Goal: Information Seeking & Learning: Compare options

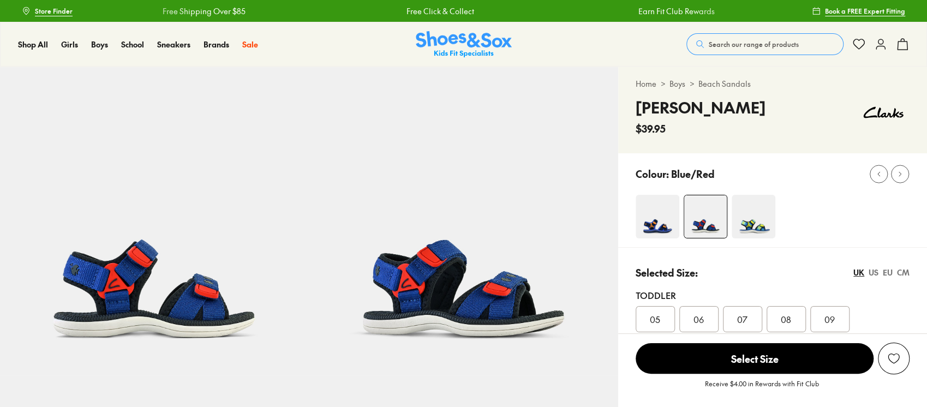
select select "*"
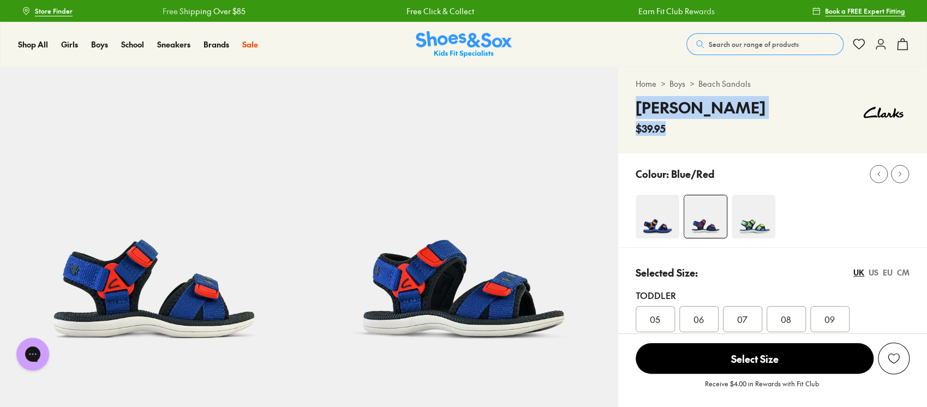
drag, startPoint x: 710, startPoint y: 123, endPoint x: 635, endPoint y: 110, distance: 76.3
click at [636, 110] on div "Finn $39.95" at bounding box center [773, 116] width 274 height 40
copy div "Finn $39.95"
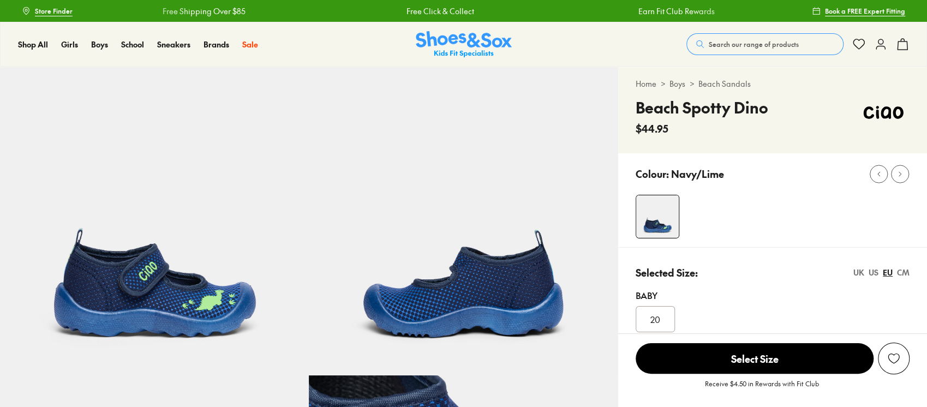
select select "*"
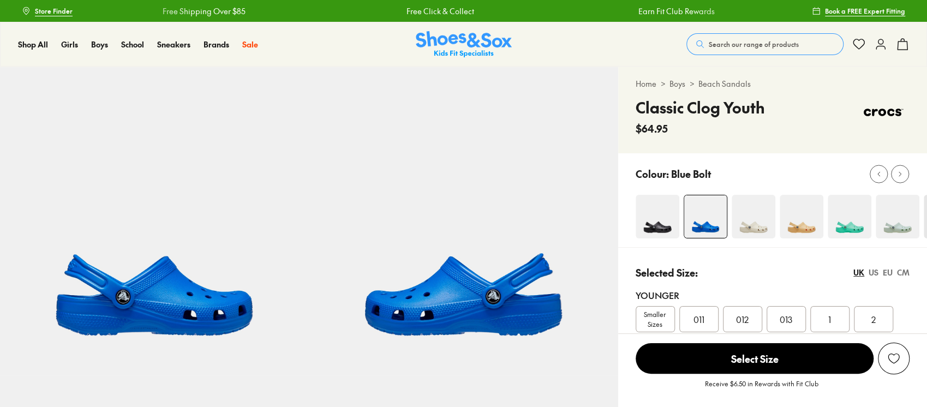
select select "*"
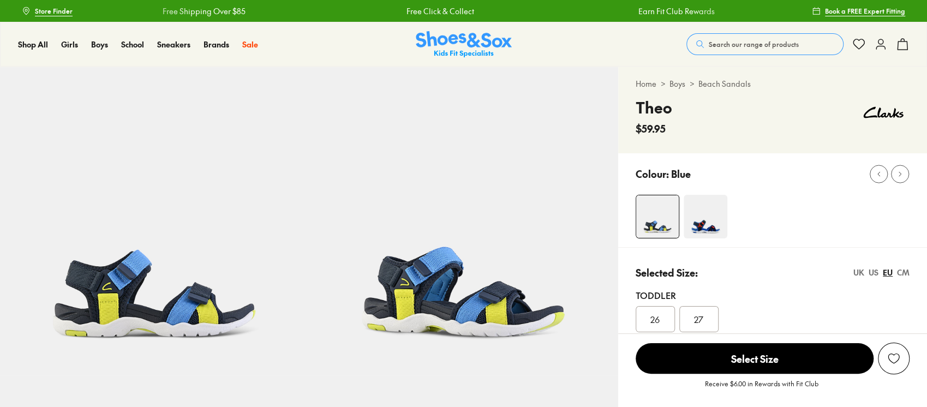
select select "*"
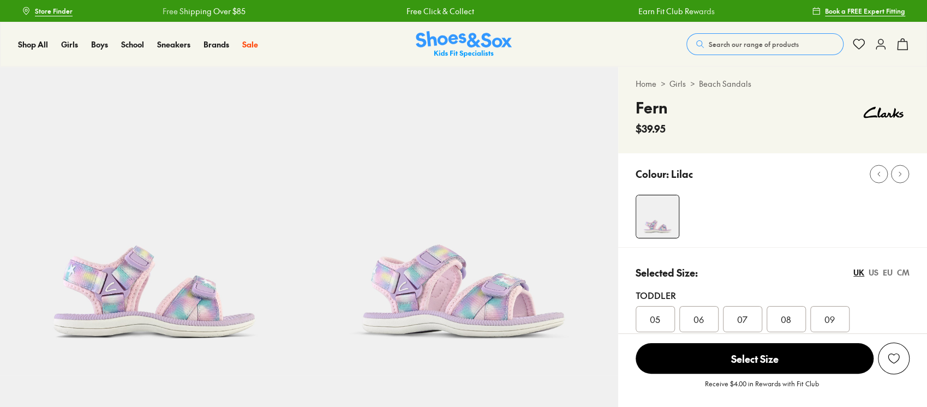
select select "*"
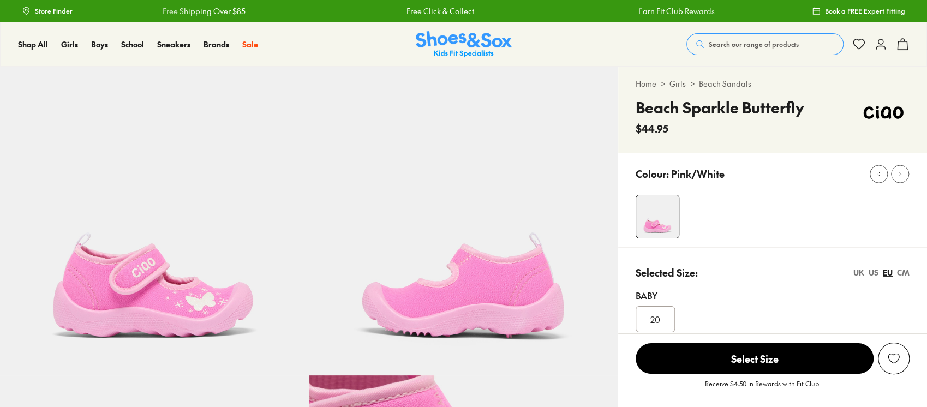
select select "*"
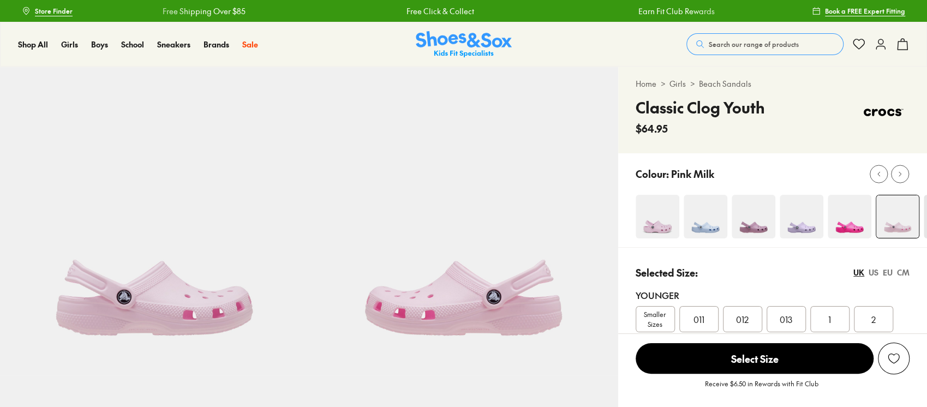
select select "*"
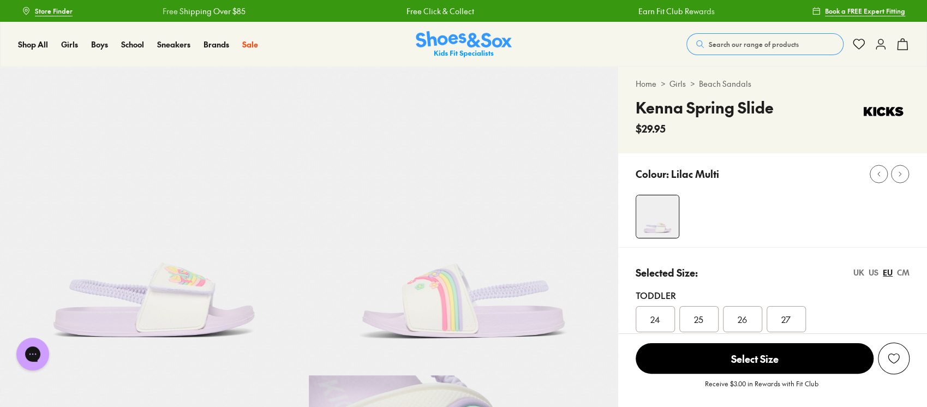
select select "*"
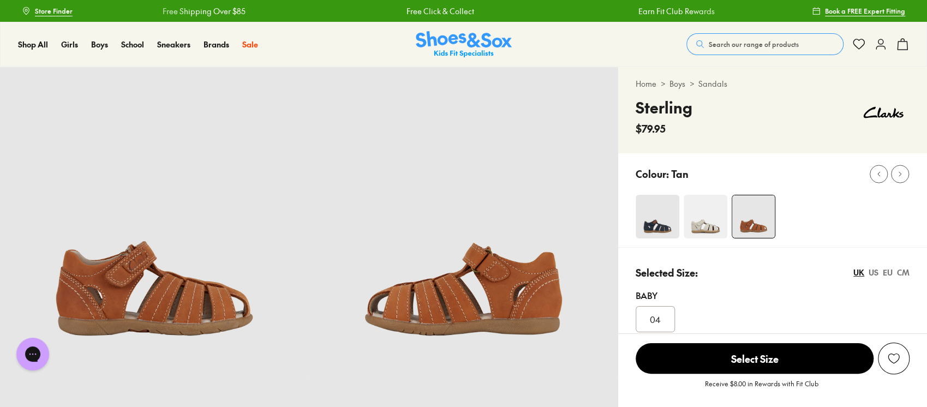
select select "*"
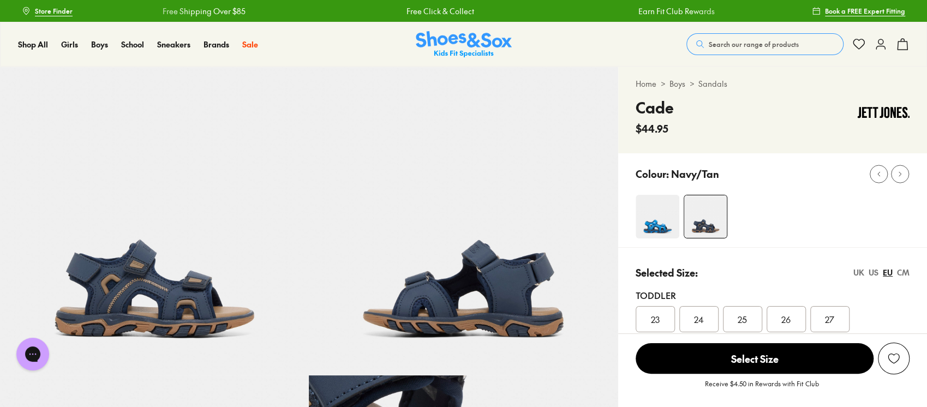
select select "*"
